Goal: Information Seeking & Learning: Understand process/instructions

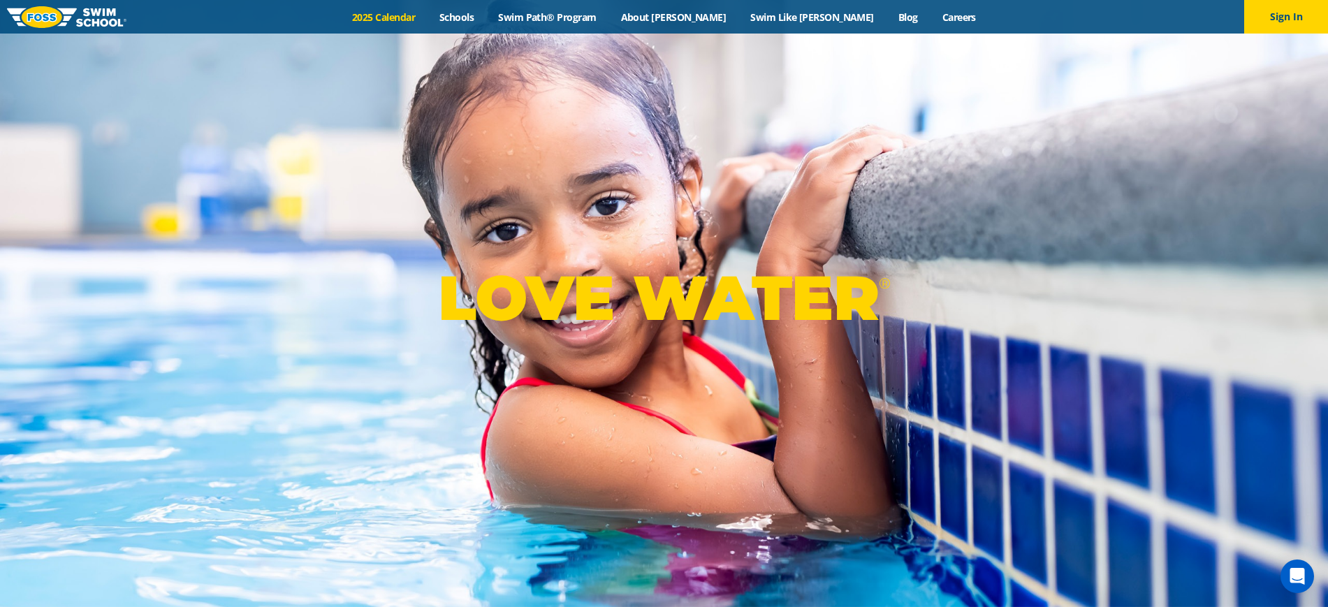
click at [427, 14] on link "2025 Calendar" at bounding box center [383, 16] width 87 height 13
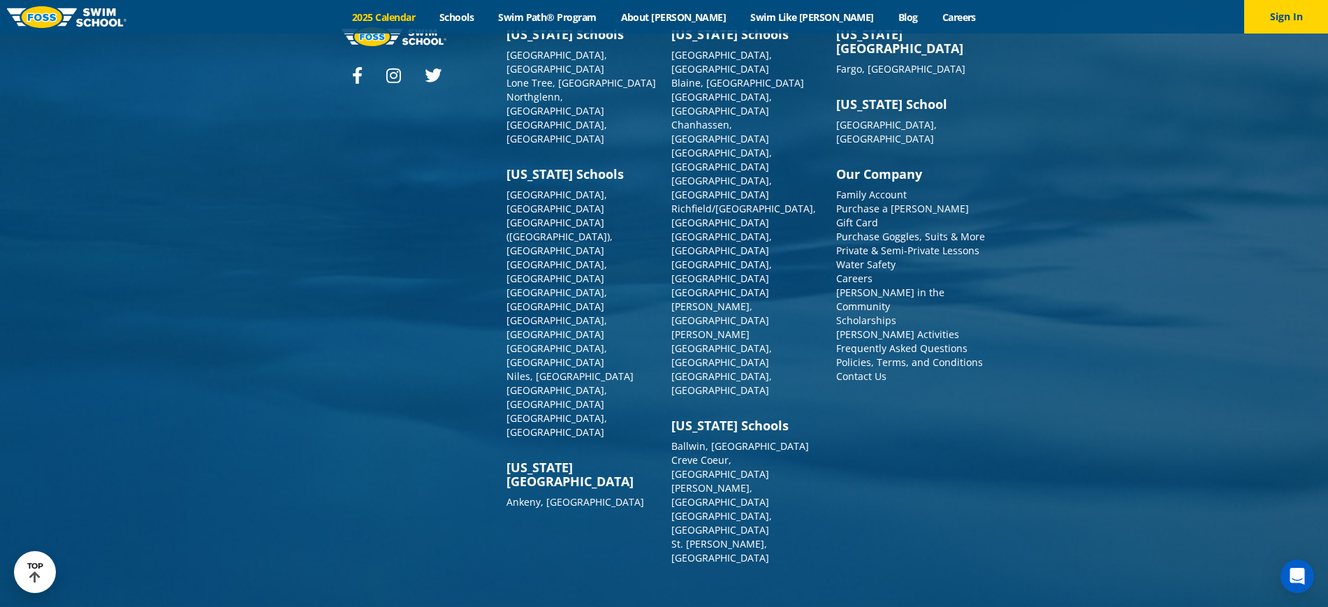
scroll to position [3347, 0]
click at [893, 369] on link "Policies, Terms, and Conditions" at bounding box center [909, 362] width 147 height 13
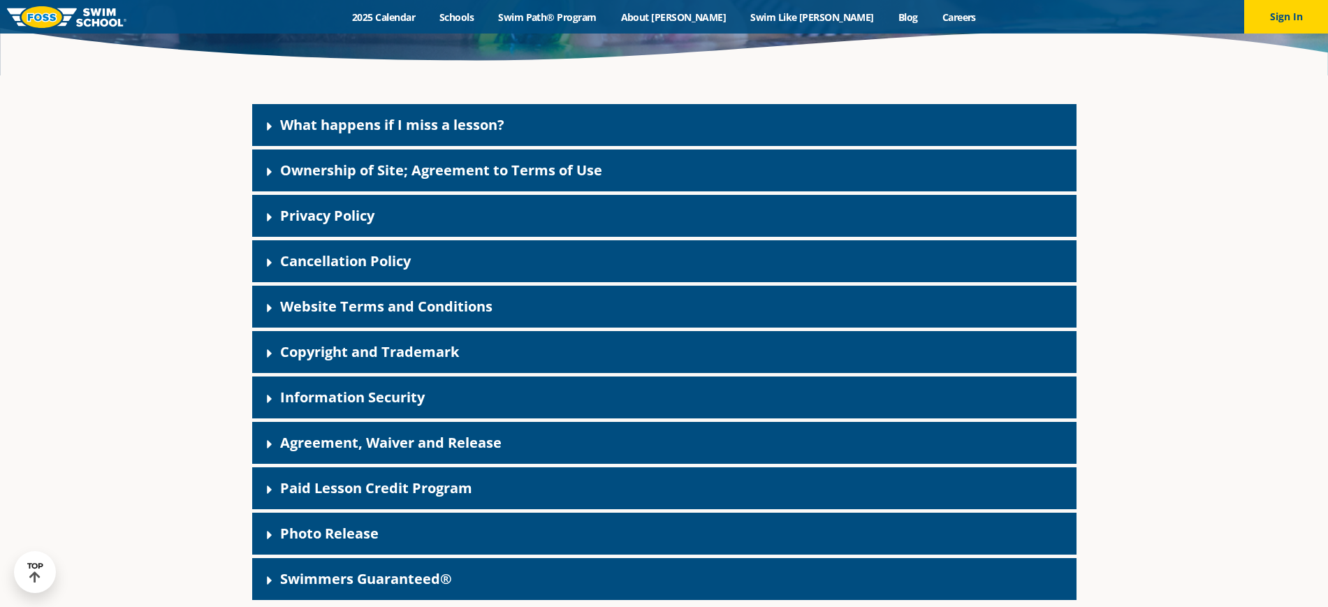
scroll to position [437, 0]
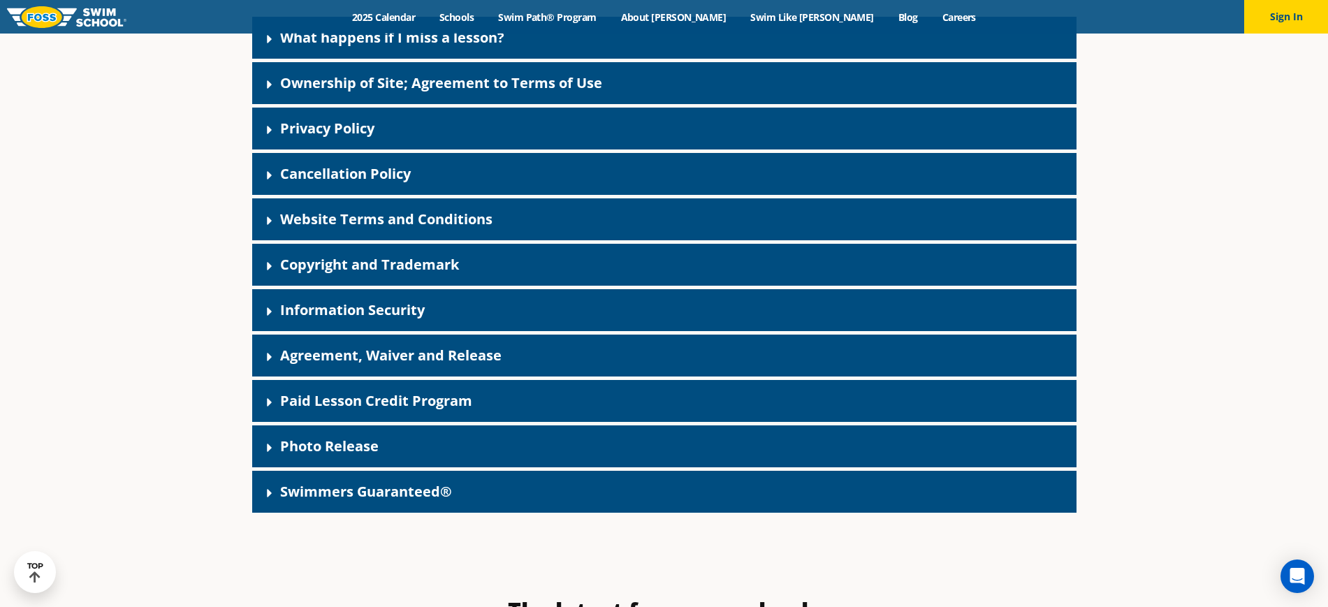
click at [268, 493] on icon at bounding box center [269, 493] width 5 height 8
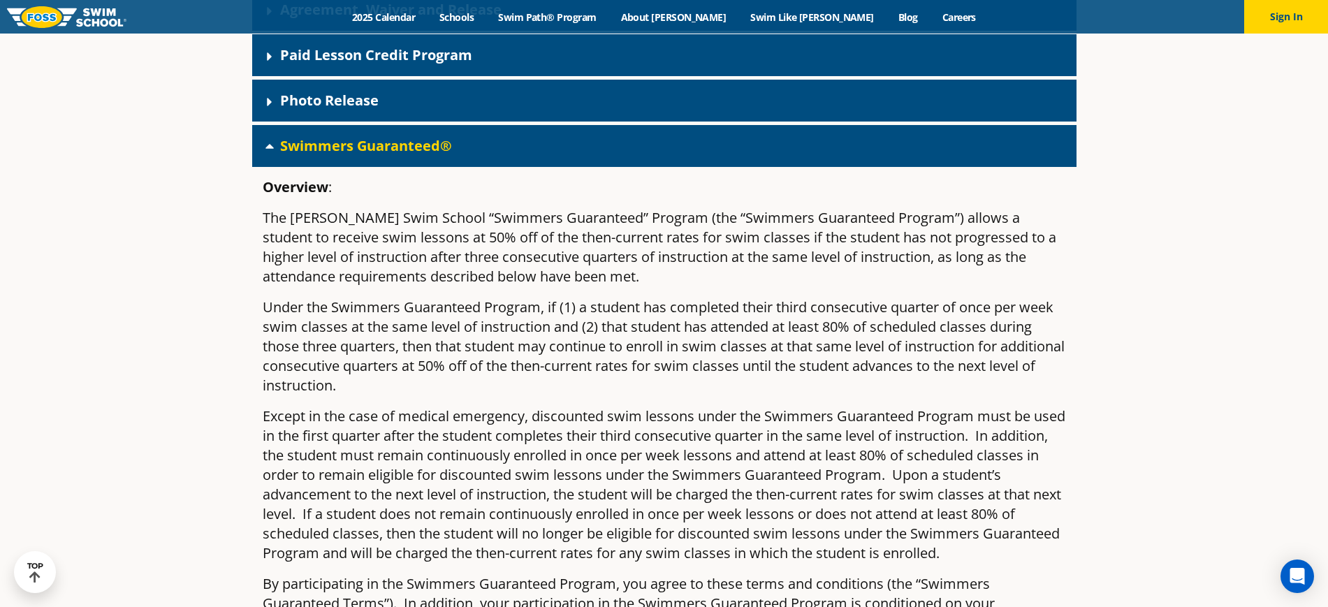
scroll to position [873, 0]
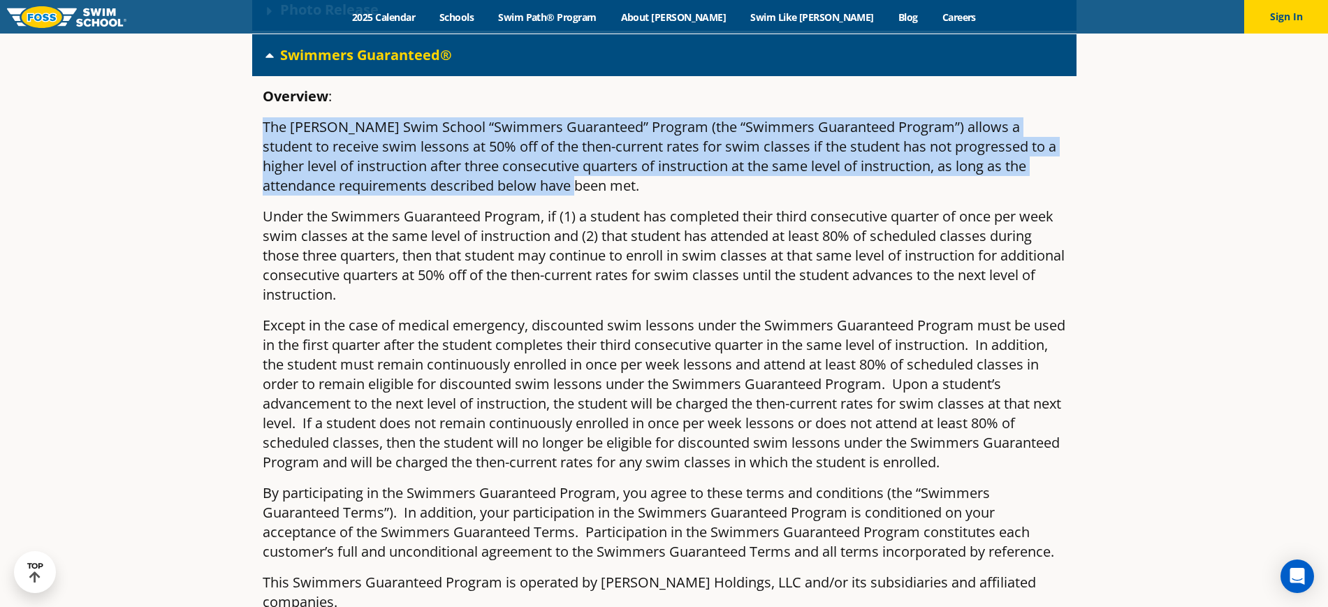
drag, startPoint x: 588, startPoint y: 183, endPoint x: 262, endPoint y: 116, distance: 333.0
copy p "The [PERSON_NAME] Swim School “Swimmers Guaranteed” Program (the “Swimmers Guar…"
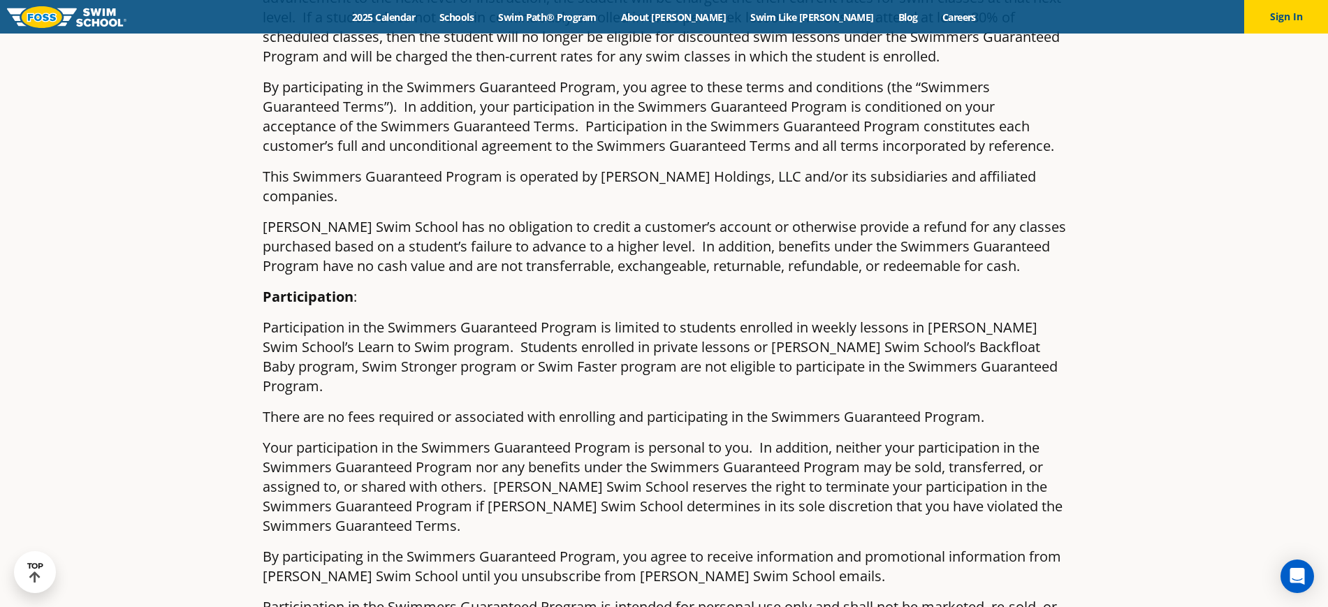
scroll to position [1397, 0]
